Goal: Check status: Check status

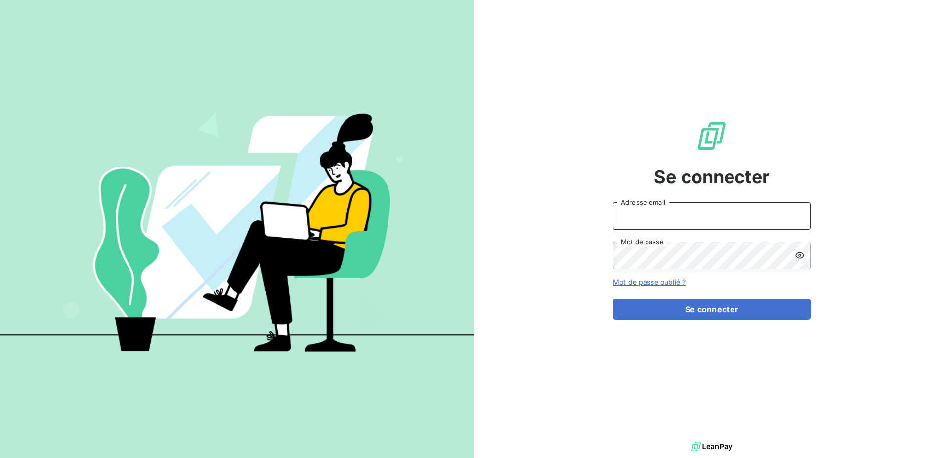
click at [673, 217] on input "Adresse email" at bounding box center [712, 216] width 198 height 28
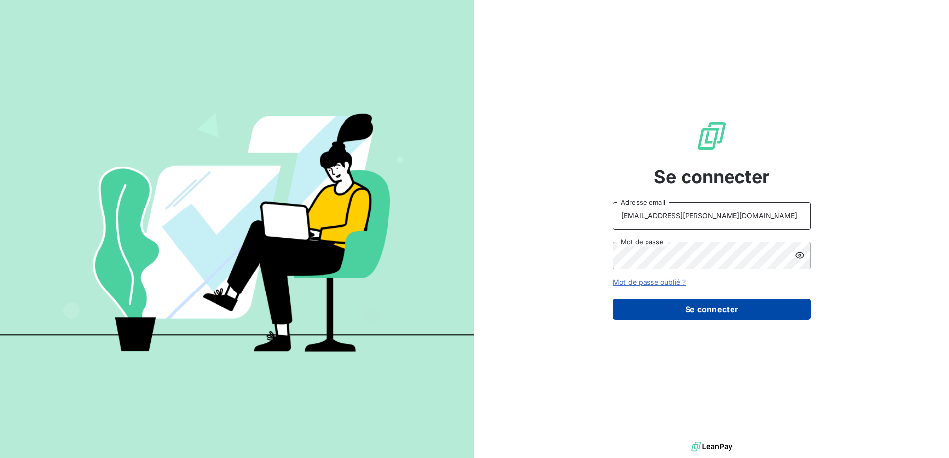
type input "raf@monier-environnement.com"
click at [681, 315] on button "Se connecter" at bounding box center [712, 309] width 198 height 21
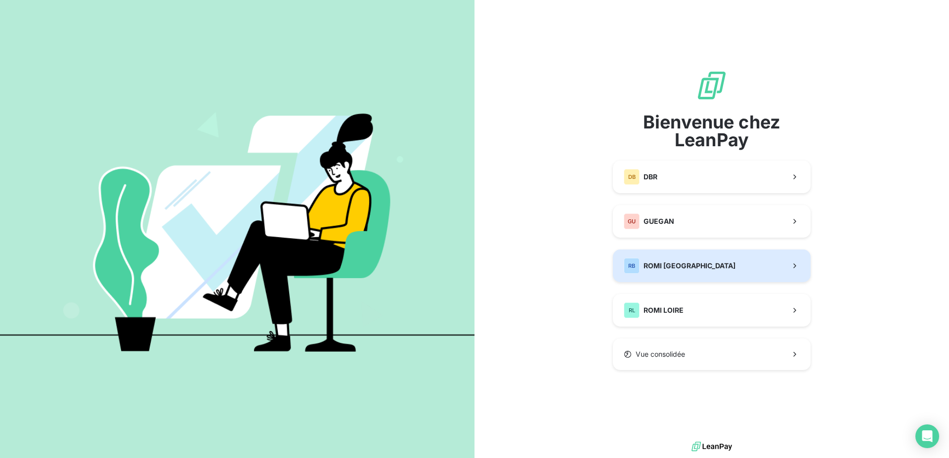
click at [682, 273] on div "RB ROMI BRETAGNE" at bounding box center [680, 266] width 112 height 16
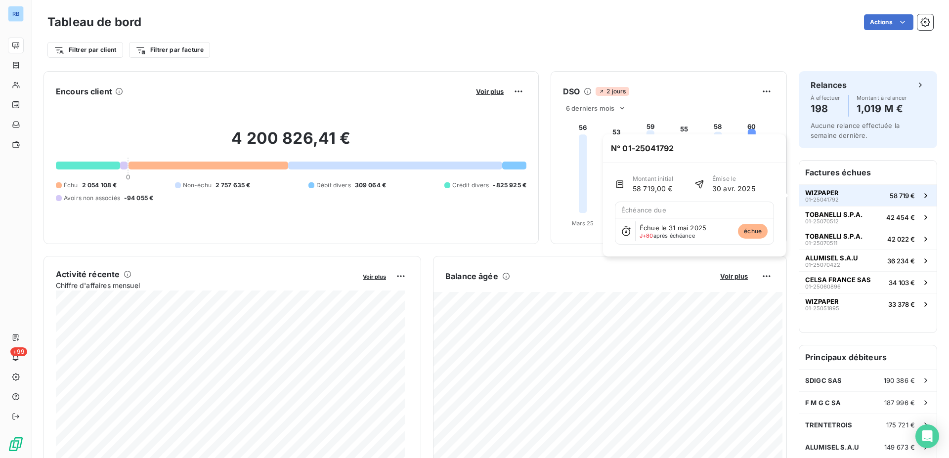
click at [824, 192] on span "WIZPAPER" at bounding box center [822, 193] width 34 height 8
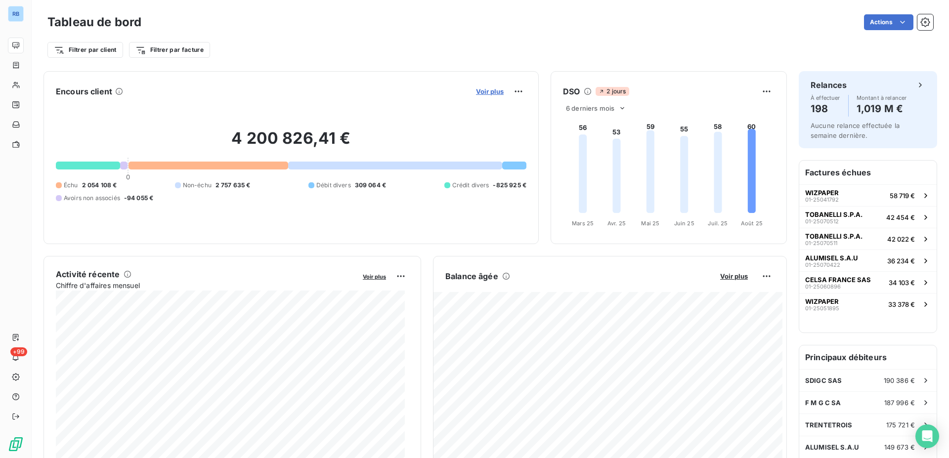
click at [484, 94] on span "Voir plus" at bounding box center [490, 92] width 28 height 8
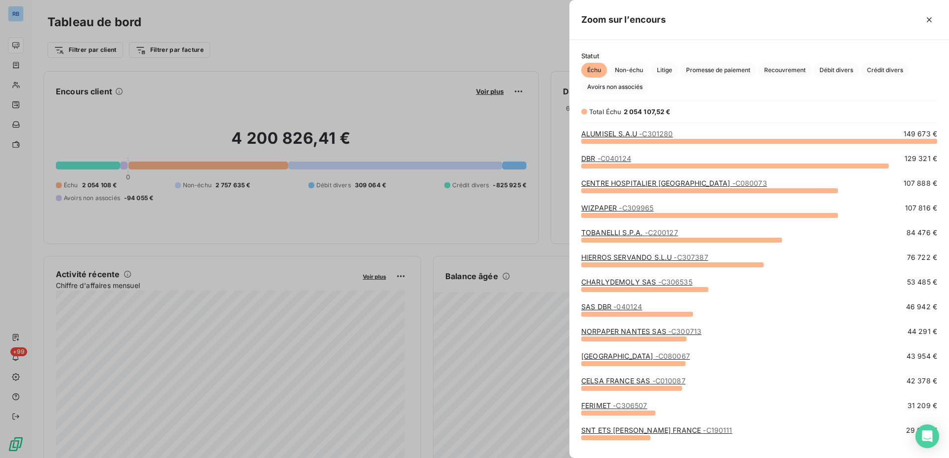
scroll to position [309, 371]
click at [880, 70] on span "Crédit divers" at bounding box center [885, 70] width 48 height 15
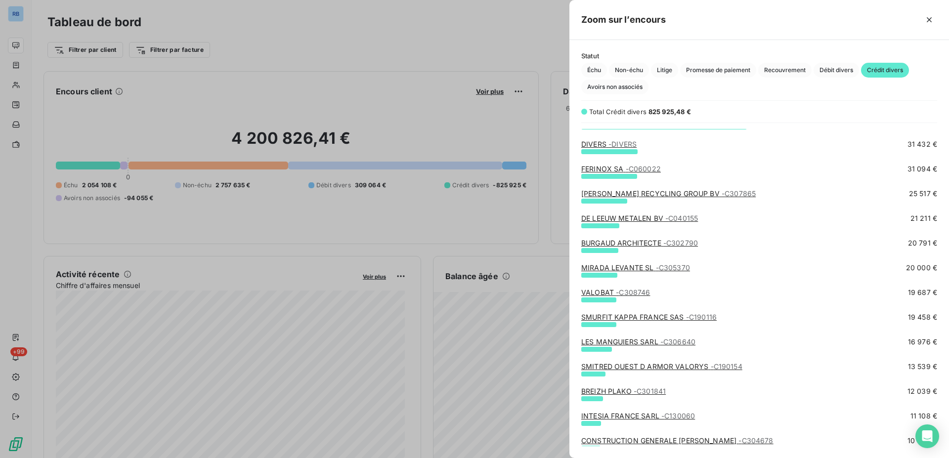
scroll to position [0, 0]
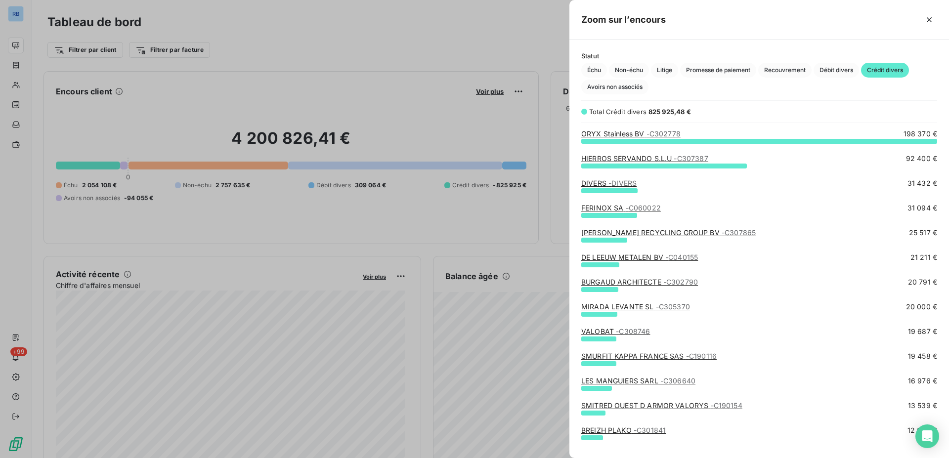
click at [422, 112] on div at bounding box center [474, 229] width 949 height 458
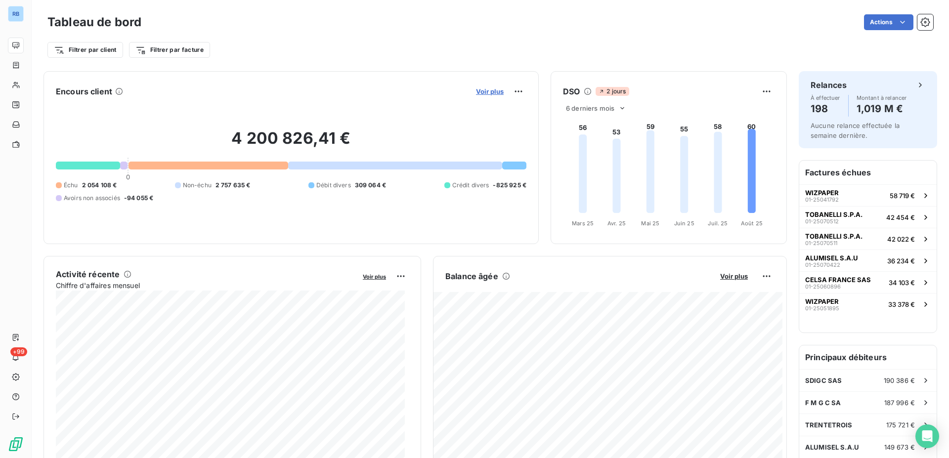
click at [493, 91] on span "Voir plus" at bounding box center [490, 92] width 28 height 8
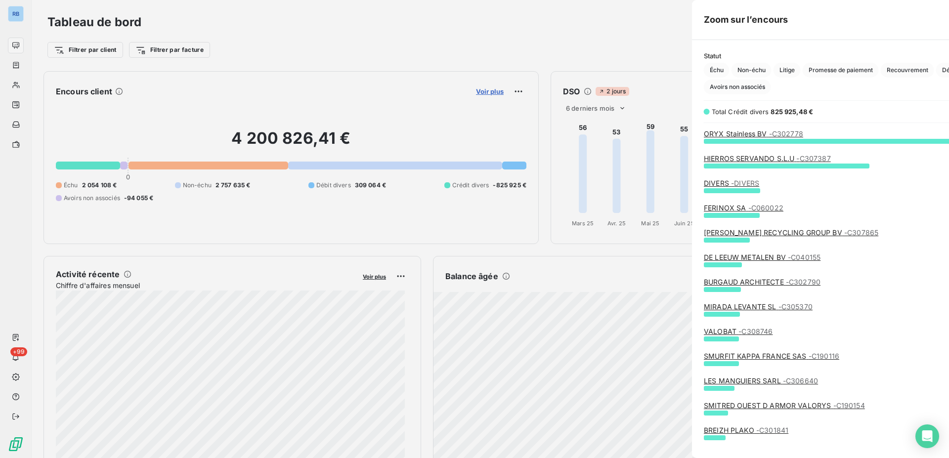
scroll to position [450, 371]
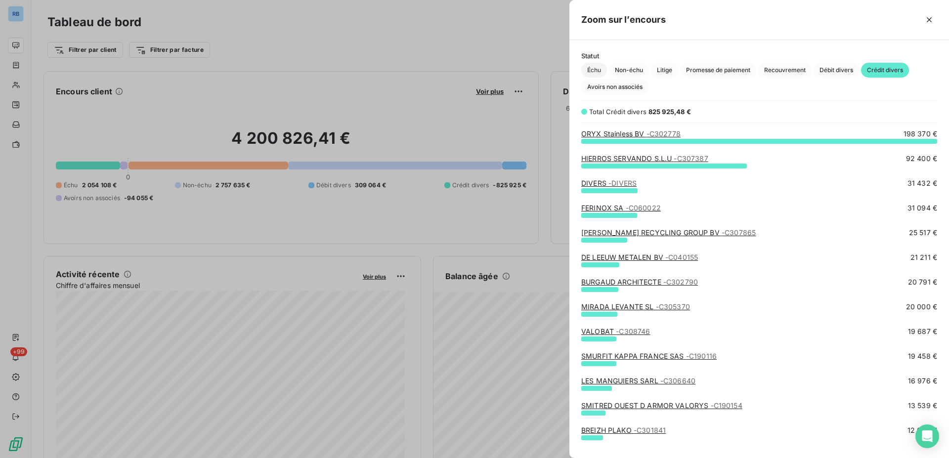
click at [600, 73] on span "Échu" at bounding box center [594, 70] width 26 height 15
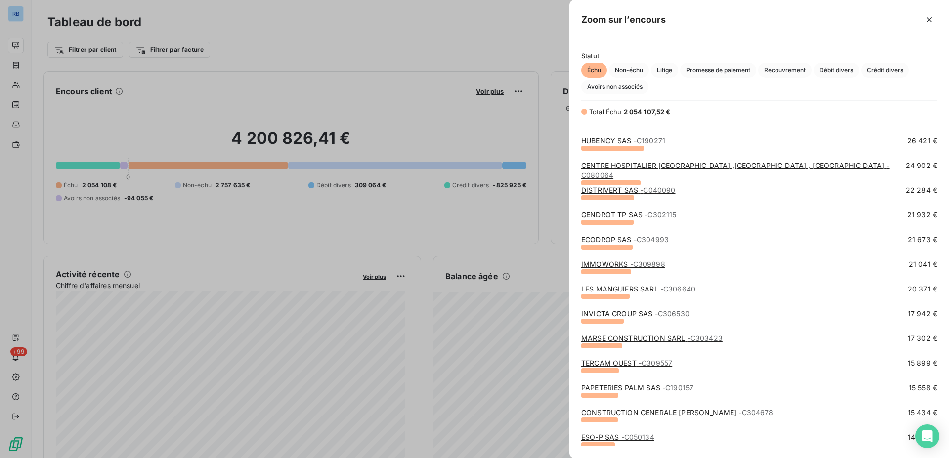
scroll to position [403, 0]
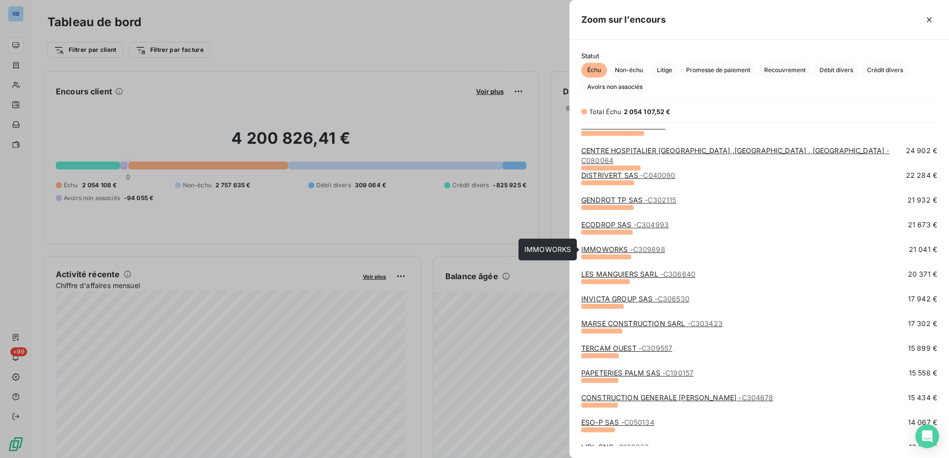
click at [626, 252] on link "IMMOWORKS - C309898" at bounding box center [623, 249] width 84 height 8
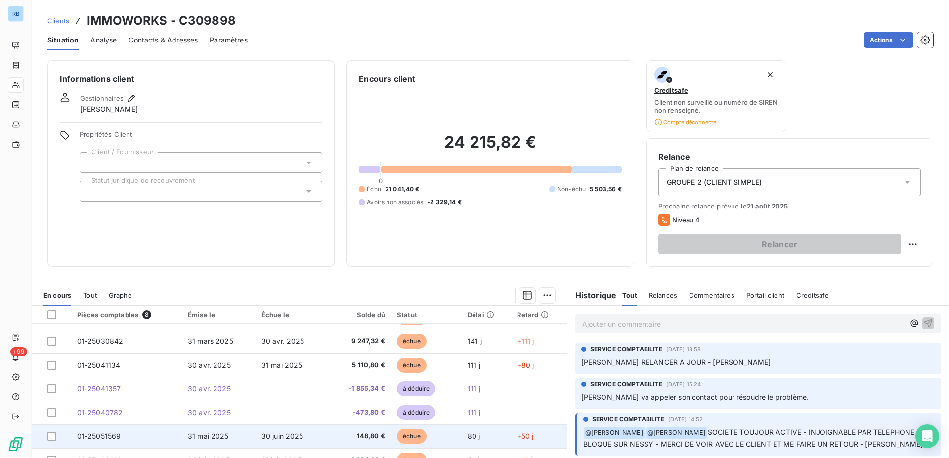
scroll to position [68, 0]
